Goal: Information Seeking & Learning: Stay updated

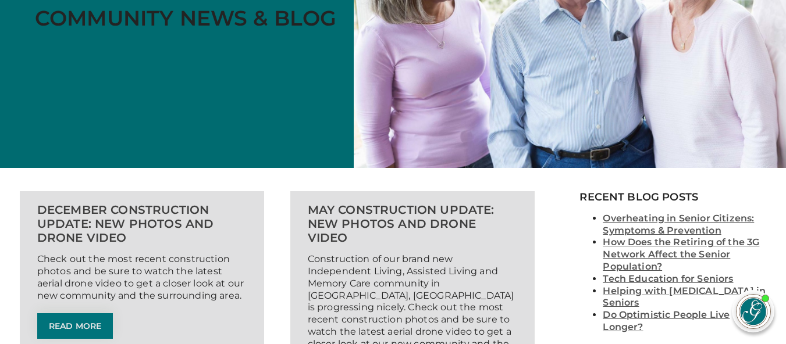
scroll to position [291, 0]
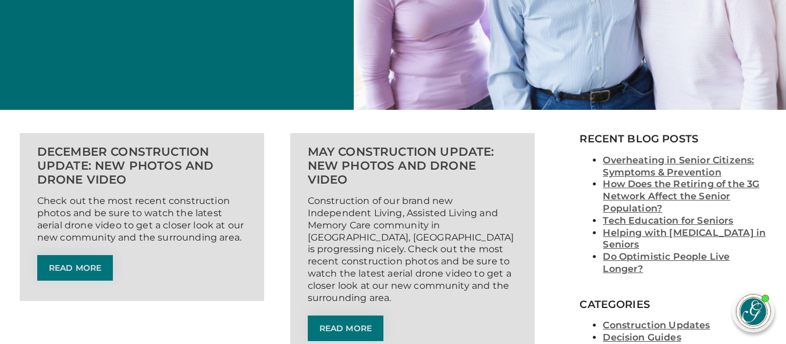
click at [352, 316] on link "Read More" at bounding box center [346, 329] width 76 height 26
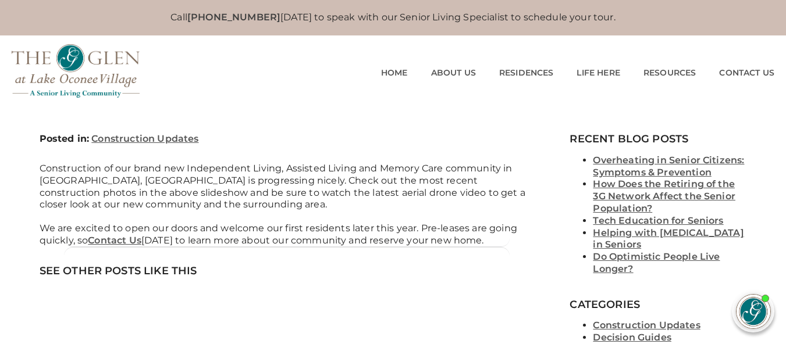
click at [42, 52] on img at bounding box center [76, 71] width 128 height 54
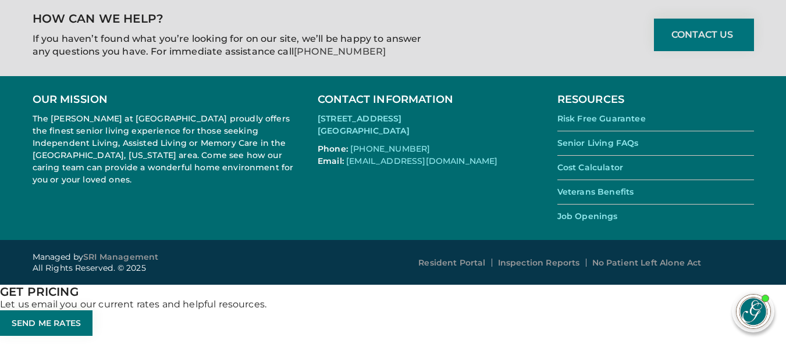
scroll to position [3360, 0]
